Goal: Task Accomplishment & Management: Manage account settings

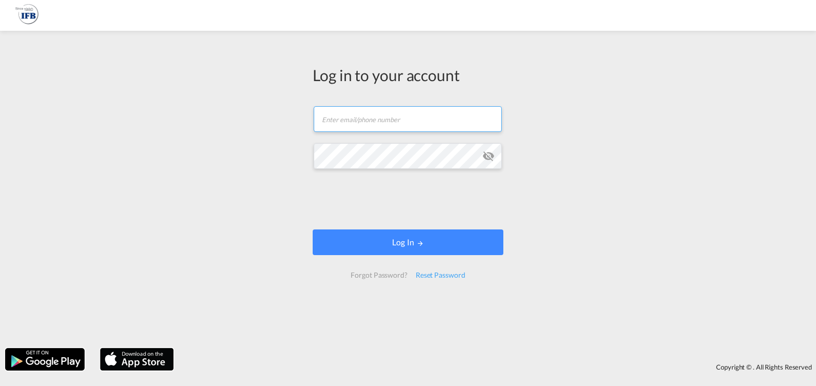
click at [390, 124] on input "text" at bounding box center [408, 119] width 188 height 26
type input "[EMAIL_ADDRESS][PERSON_NAME][DOMAIN_NAME]"
